Goal: Transaction & Acquisition: Purchase product/service

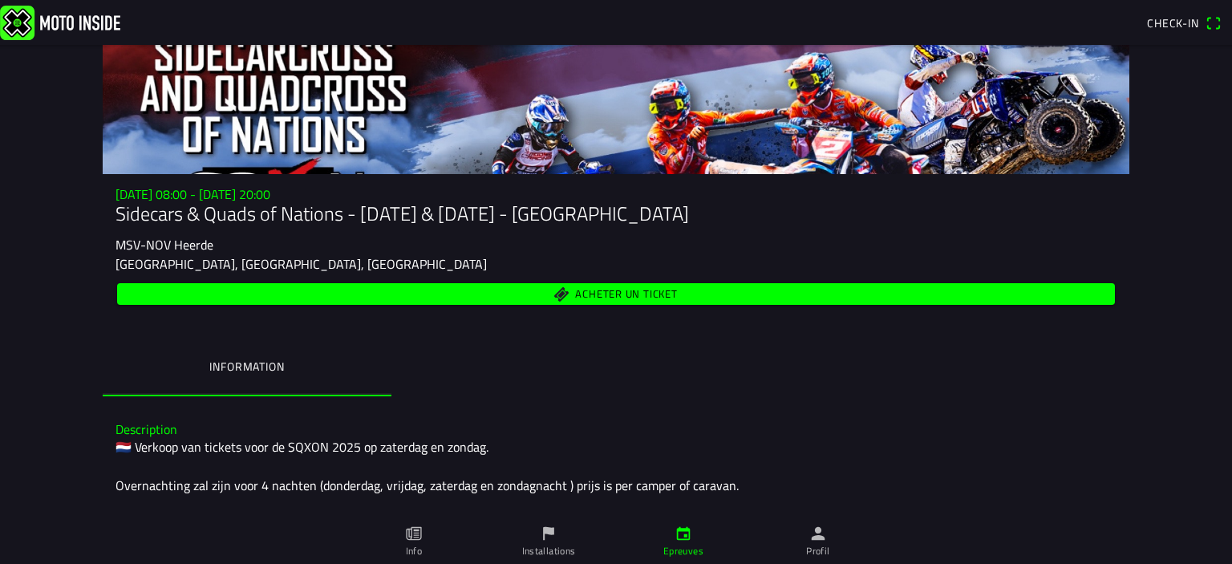
scroll to position [41, 0]
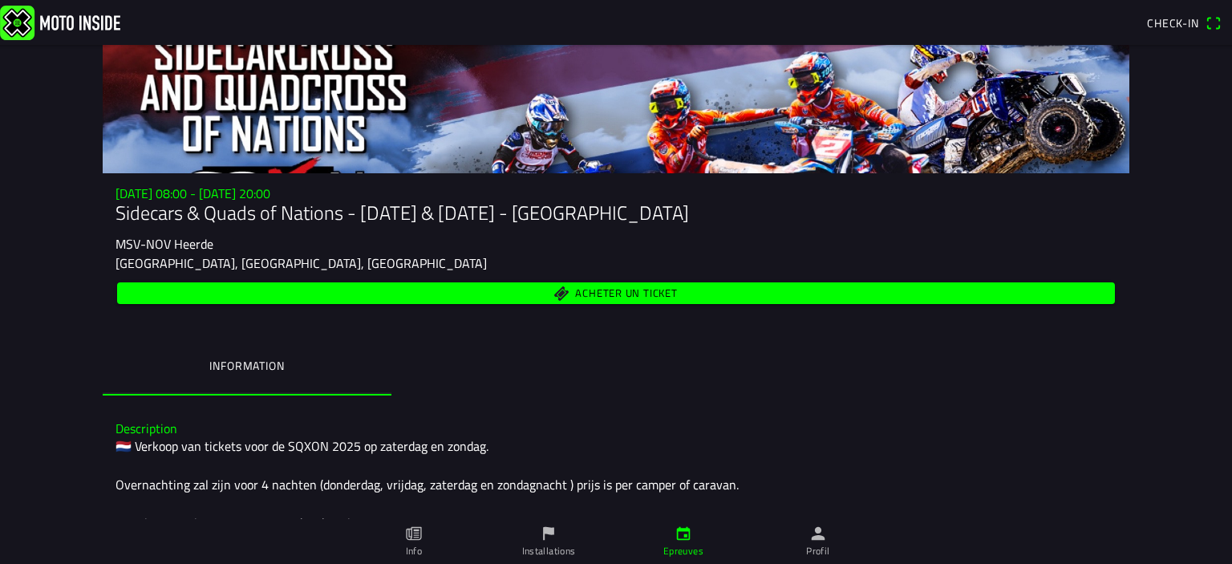
click at [697, 293] on span "Acheter un ticket" at bounding box center [616, 293] width 979 height 22
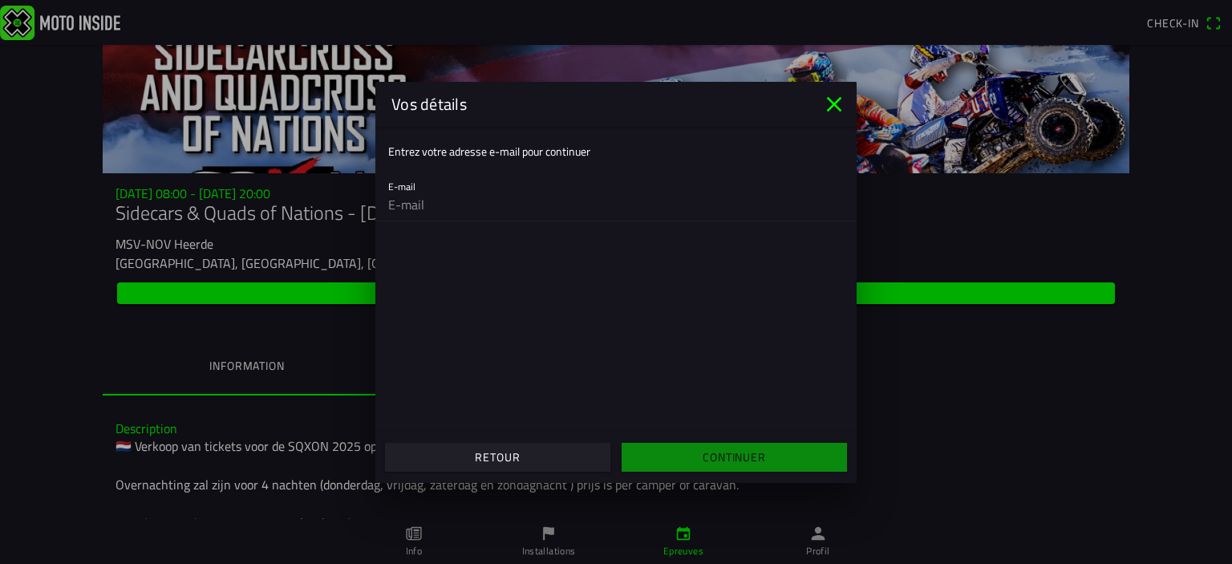
click at [559, 207] on input "email" at bounding box center [616, 205] width 456 height 32
type input "[PERSON_NAME][EMAIL_ADDRESS][DOMAIN_NAME]"
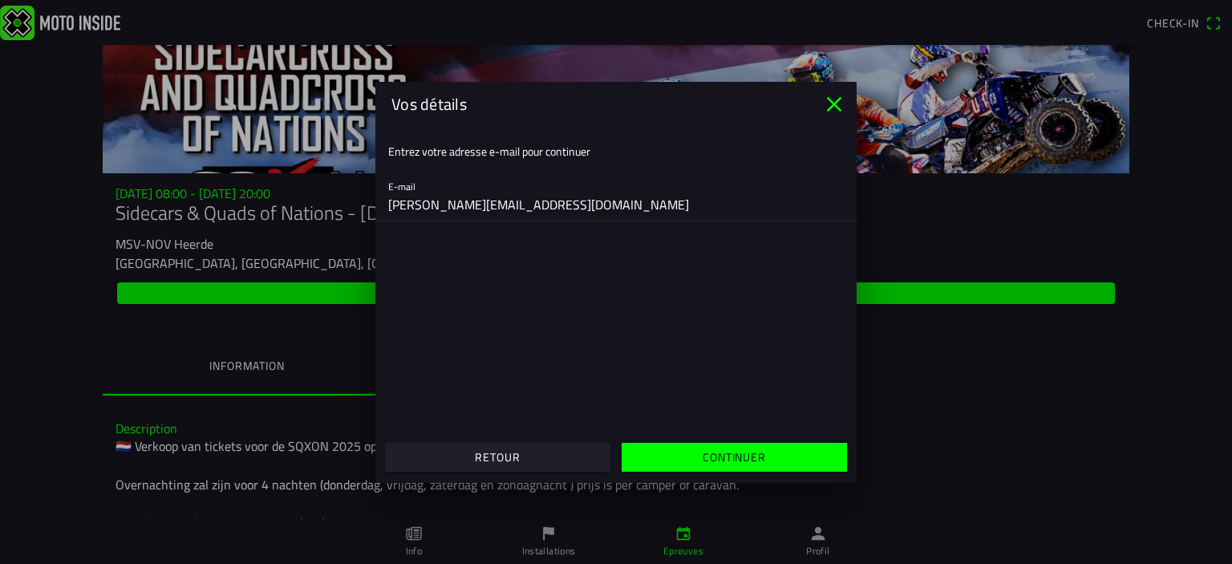
click at [0, 0] on slot "Continuer" at bounding box center [0, 0] width 0 height 0
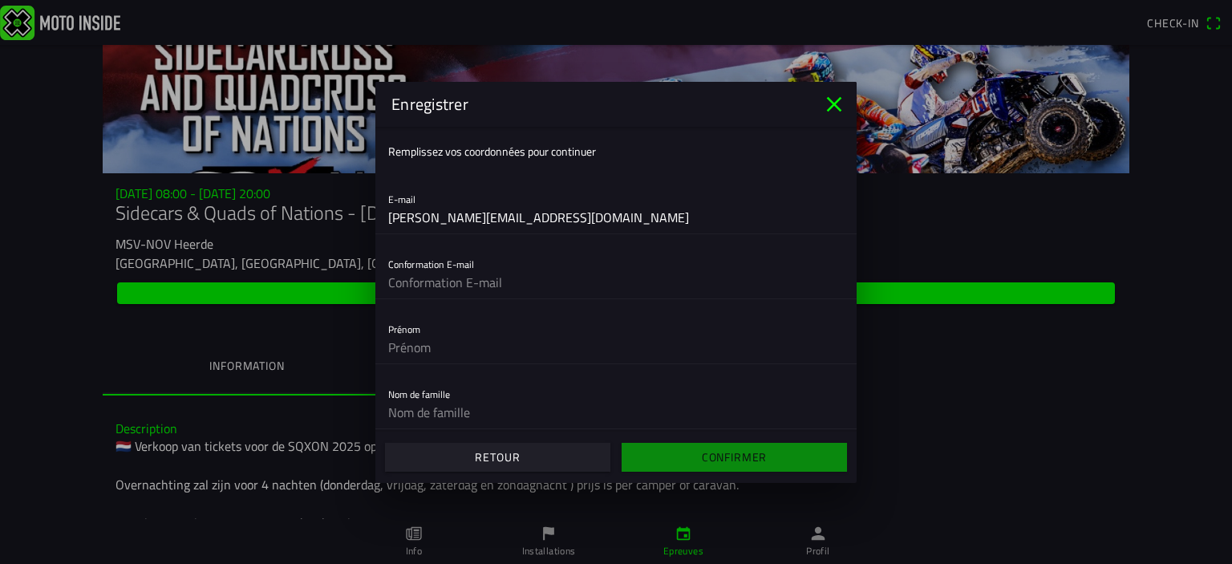
scroll to position [147, 0]
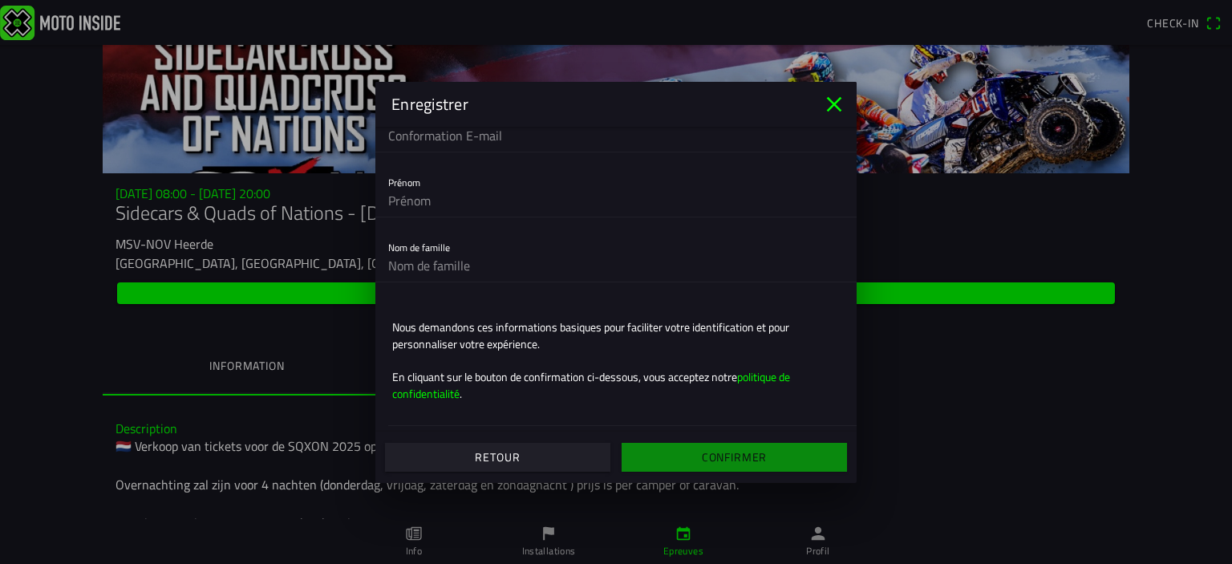
click at [468, 127] on ion-header "Enregistrer" at bounding box center [615, 104] width 481 height 45
click at [468, 135] on input "text" at bounding box center [616, 136] width 456 height 32
type input "[PERSON_NAME][EMAIL_ADDRESS][DOMAIN_NAME]"
type input "[PERSON_NAME]"
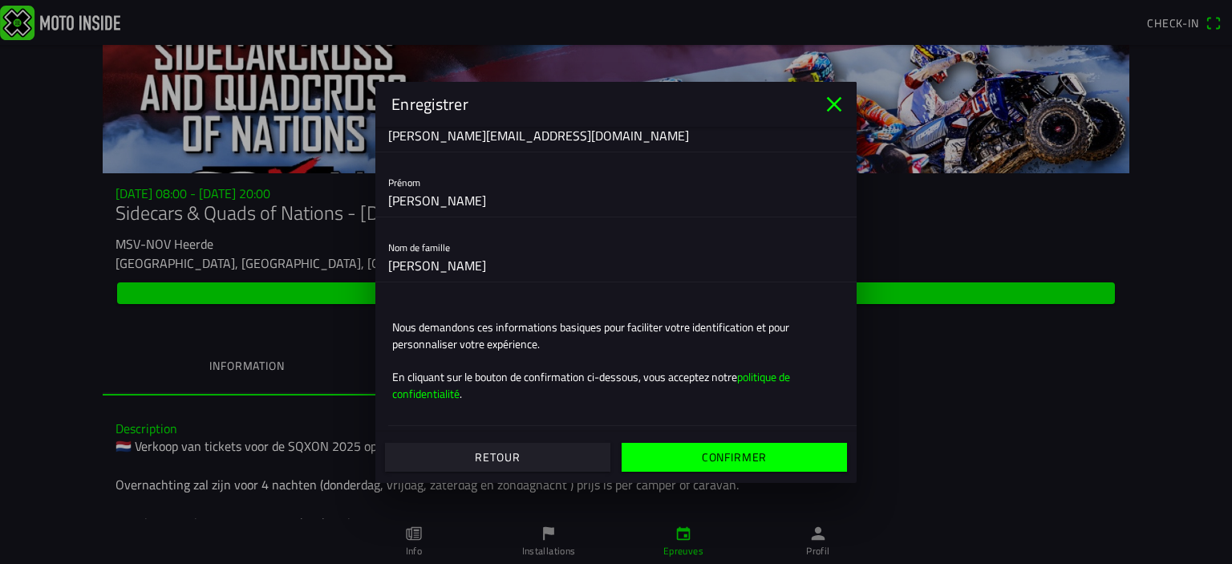
click at [0, 0] on slot "Confirmer" at bounding box center [0, 0] width 0 height 0
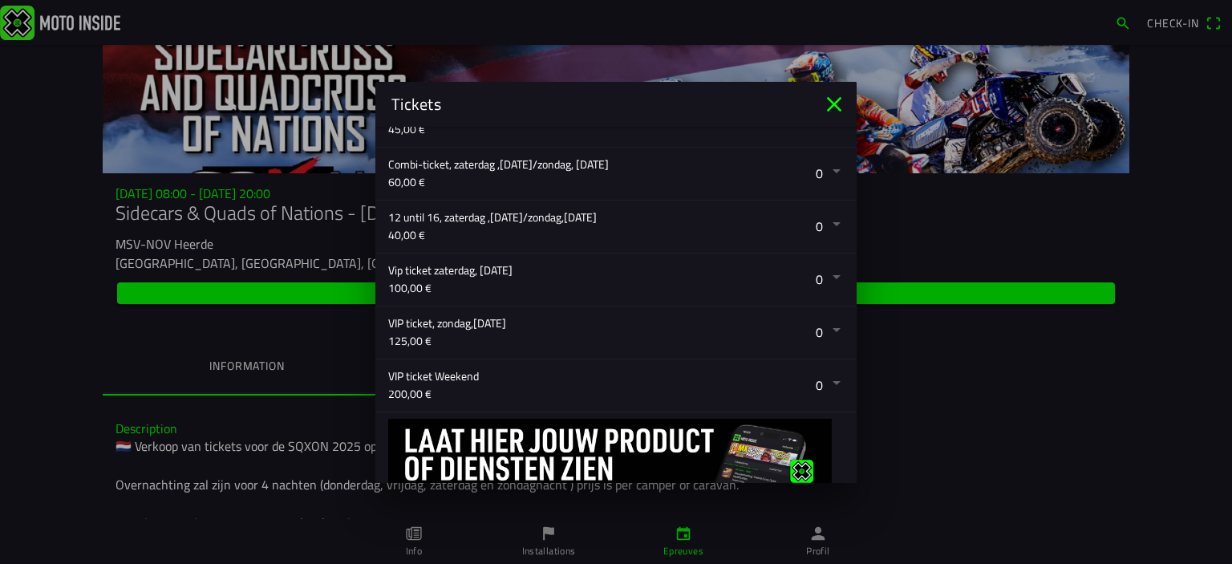
scroll to position [471, 0]
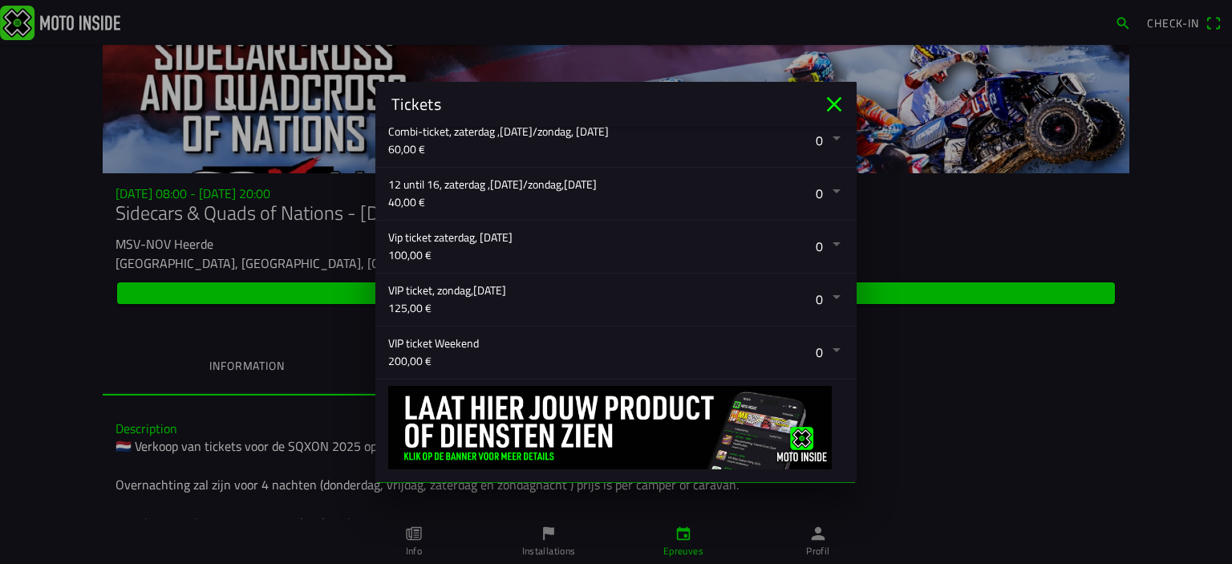
click at [834, 99] on icon "close" at bounding box center [834, 104] width 26 height 26
